Goal: Transaction & Acquisition: Purchase product/service

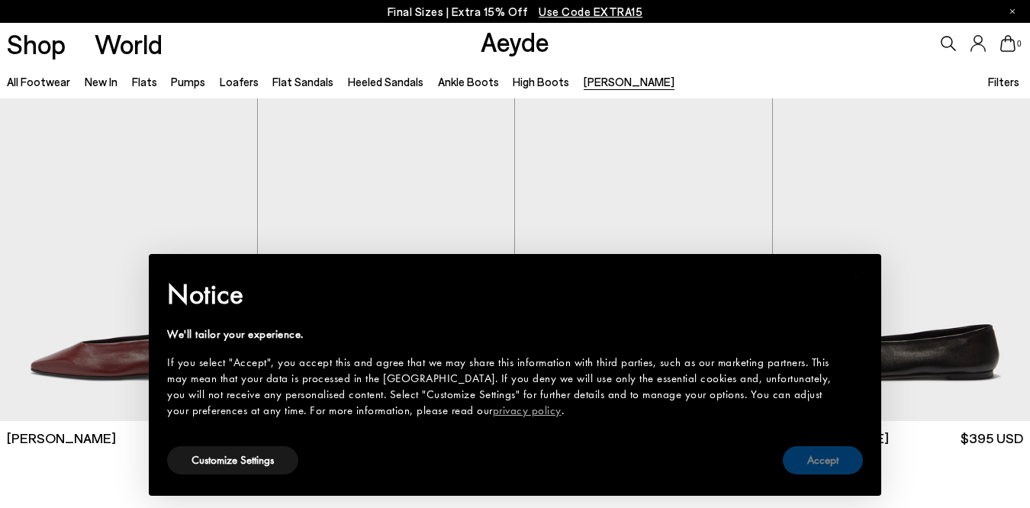
click at [825, 464] on button "Accept" at bounding box center [823, 460] width 80 height 28
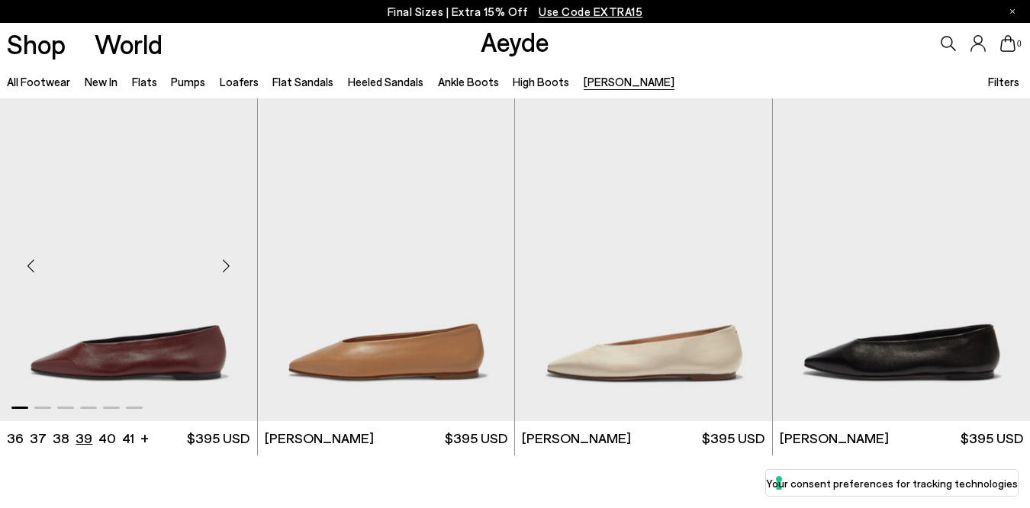
click at [79, 438] on li "39" at bounding box center [84, 438] width 17 height 19
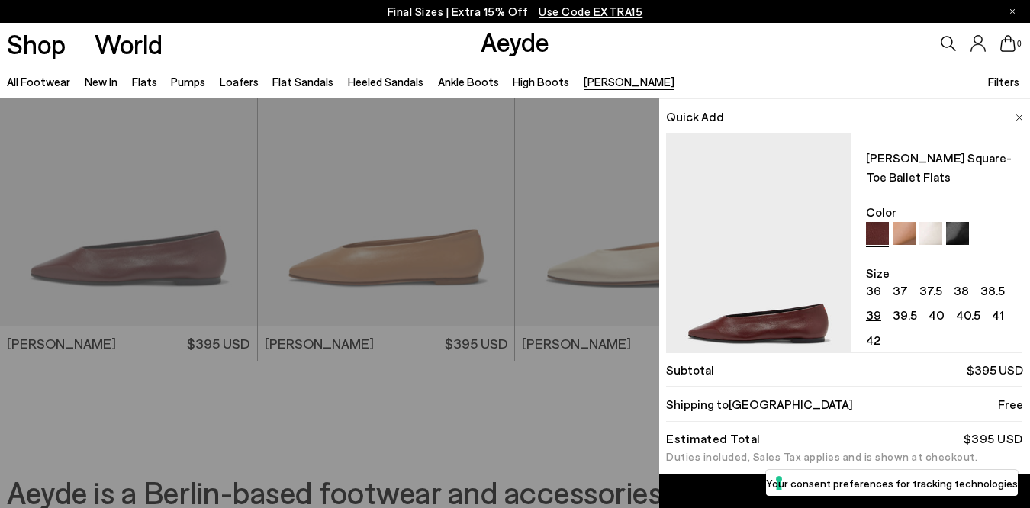
scroll to position [273, 0]
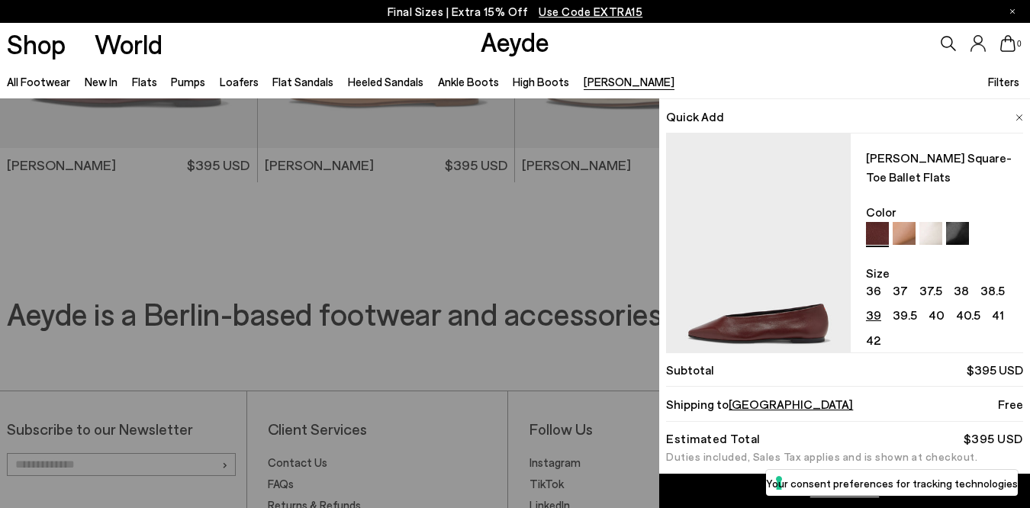
click at [725, 486] on link "Add to Cart" at bounding box center [844, 491] width 371 height 34
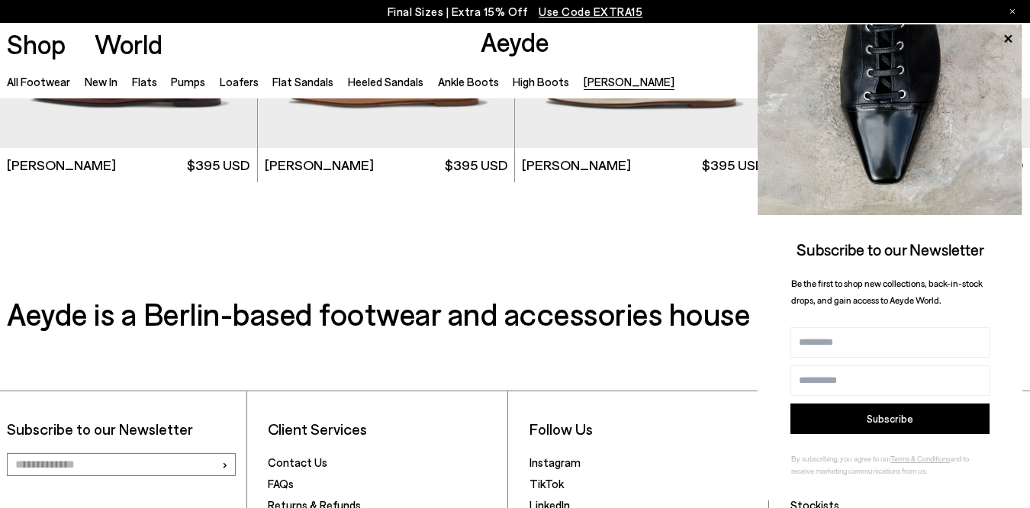
scroll to position [0, 0]
